Goal: Check status: Check status

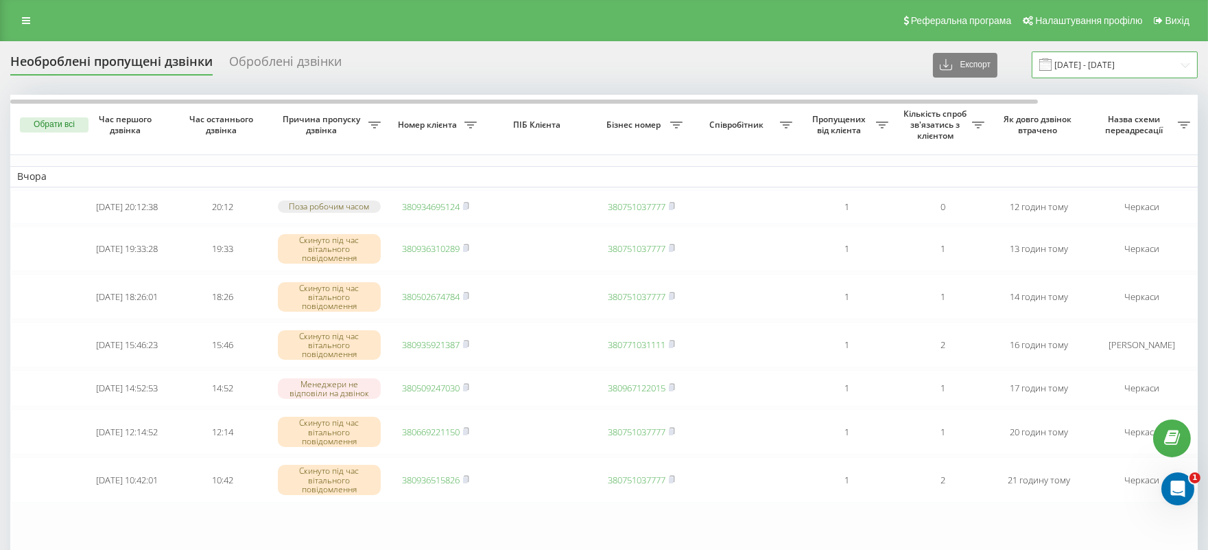
click at [1117, 62] on input "[DATE] - [DATE]" at bounding box center [1115, 64] width 166 height 27
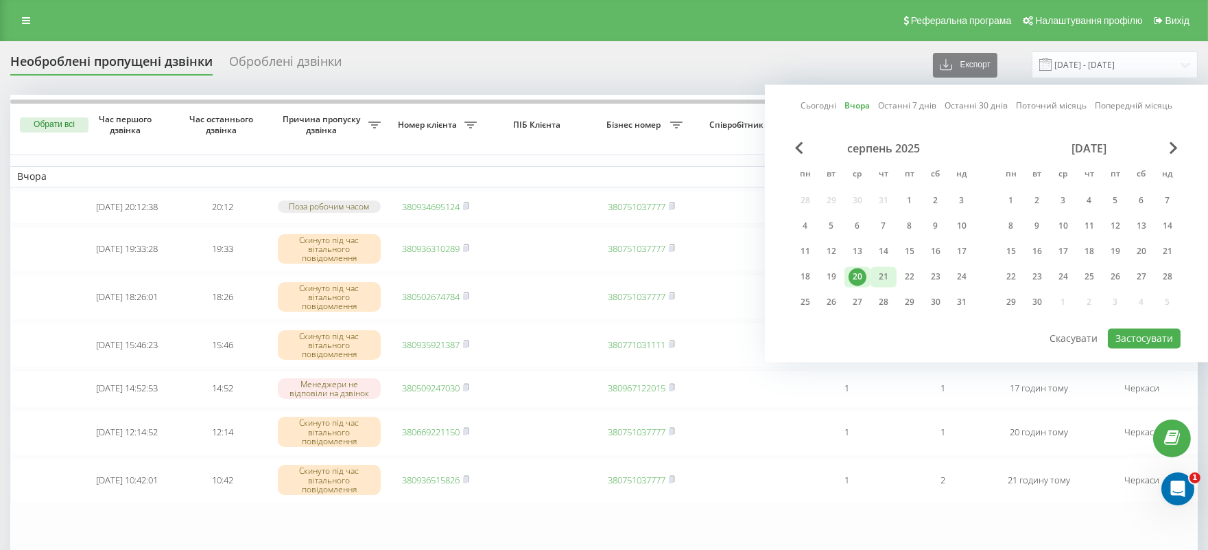
click at [877, 279] on div "21" at bounding box center [884, 277] width 18 height 18
click at [1154, 334] on button "Застосувати" at bounding box center [1144, 338] width 73 height 20
type input "[DATE] - [DATE]"
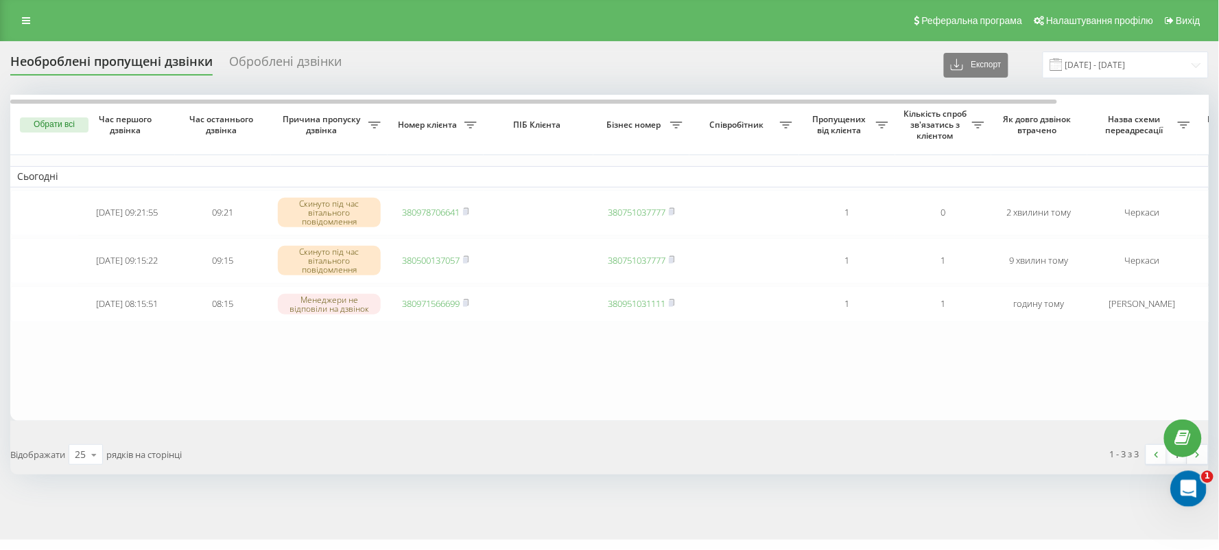
click at [1190, 484] on icon "Відкрити програму для спілкування Intercom" at bounding box center [1186, 486] width 23 height 23
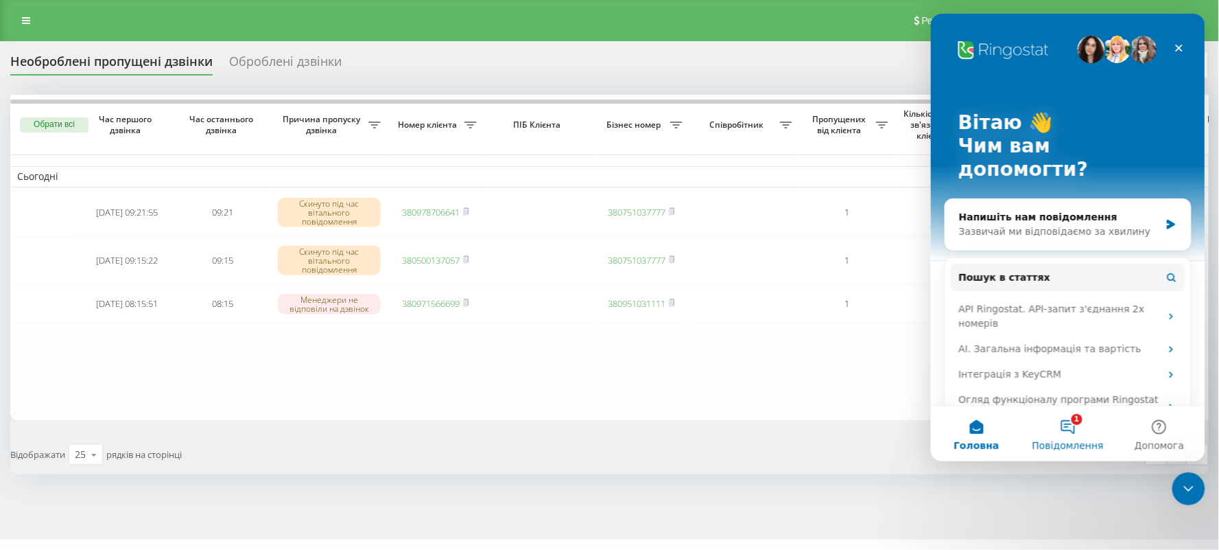
click at [1078, 436] on button "1 Повідомлення" at bounding box center [1067, 432] width 91 height 55
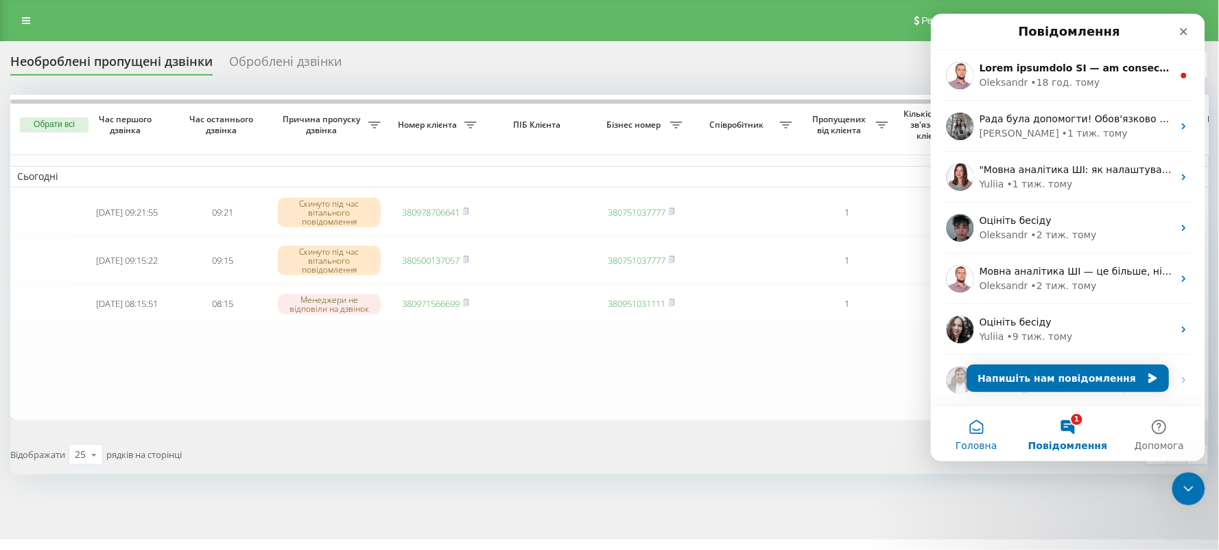
click at [971, 447] on span "Головна" at bounding box center [976, 445] width 42 height 10
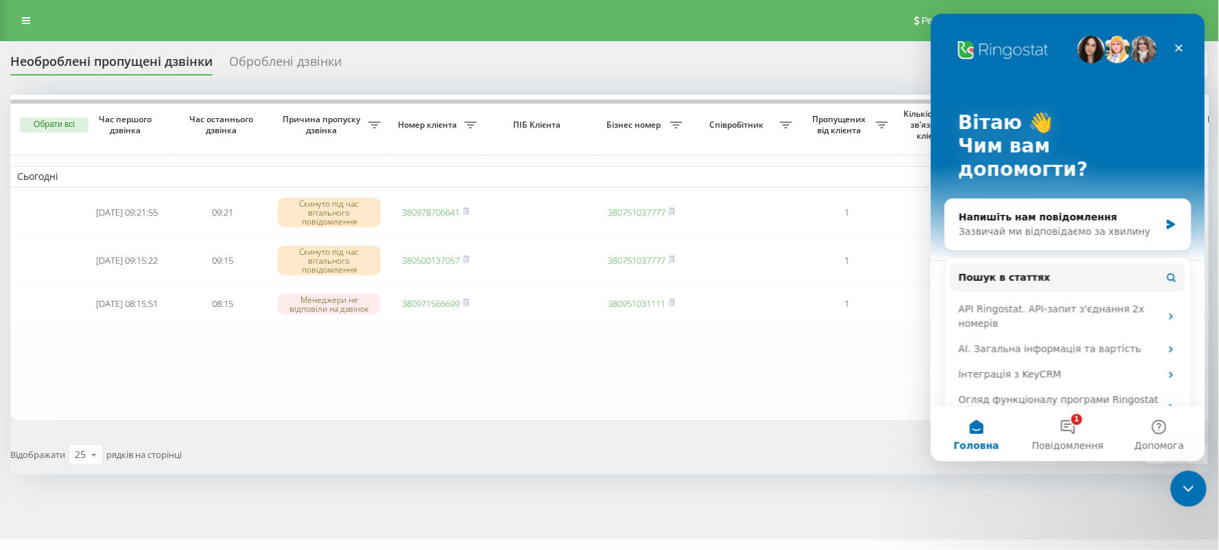
click at [1181, 486] on icon "Закрити програму для спілкування Intercom" at bounding box center [1186, 486] width 16 height 16
